Goal: Task Accomplishment & Management: Manage account settings

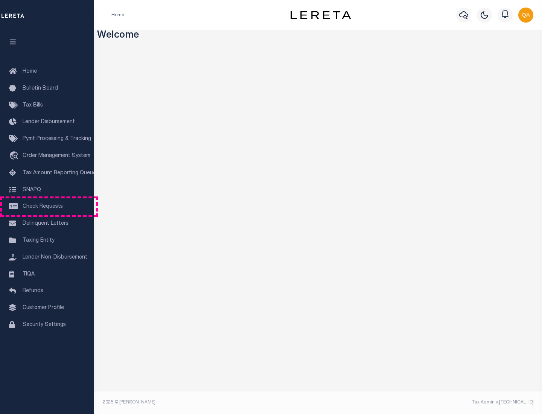
click at [47, 207] on span "Check Requests" at bounding box center [43, 206] width 40 height 5
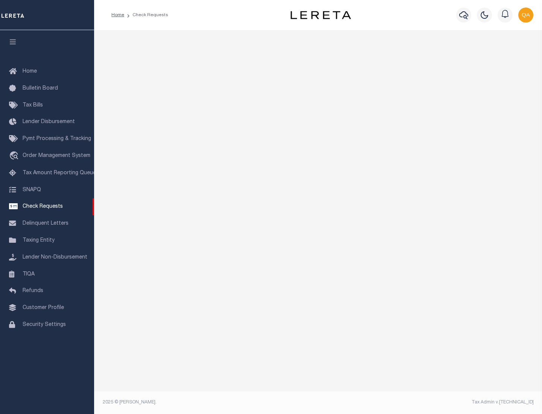
select select "50"
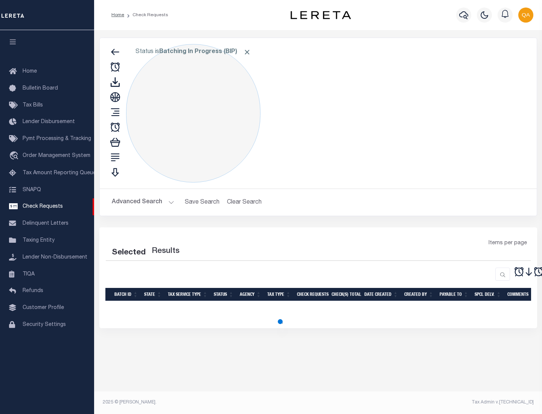
select select "50"
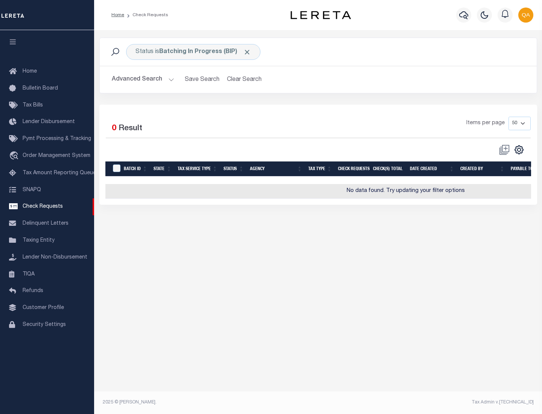
click at [247, 52] on span "Click to Remove" at bounding box center [247, 52] width 8 height 8
